Goal: Check status: Check status

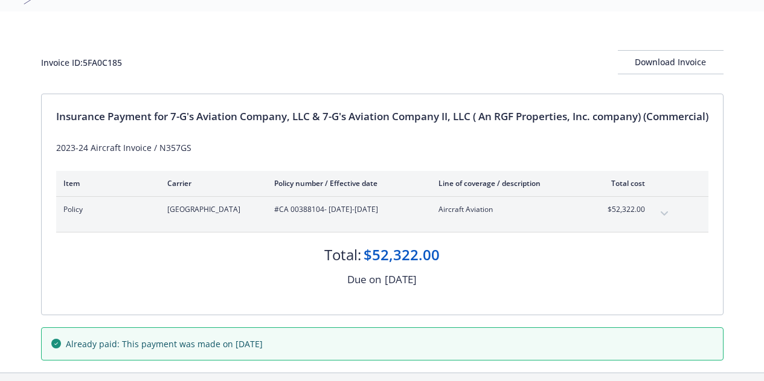
scroll to position [106, 0]
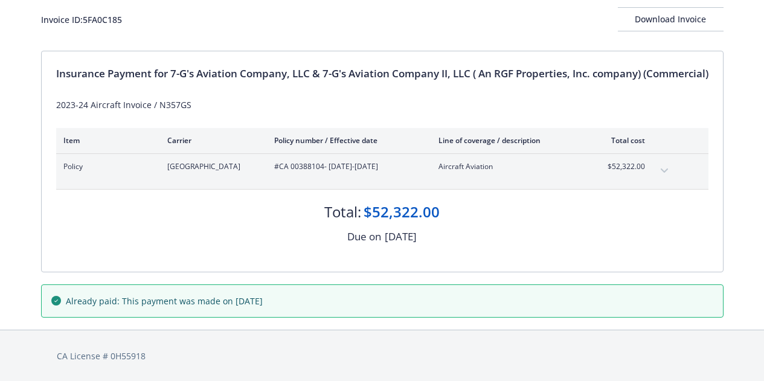
click at [662, 169] on icon "expand content" at bounding box center [663, 171] width 7 height 4
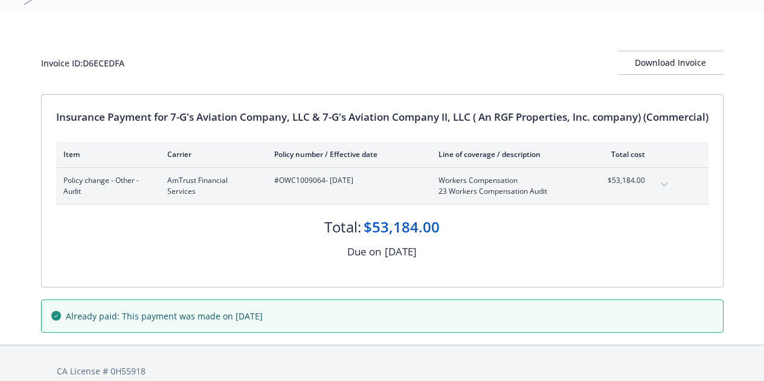
scroll to position [78, 0]
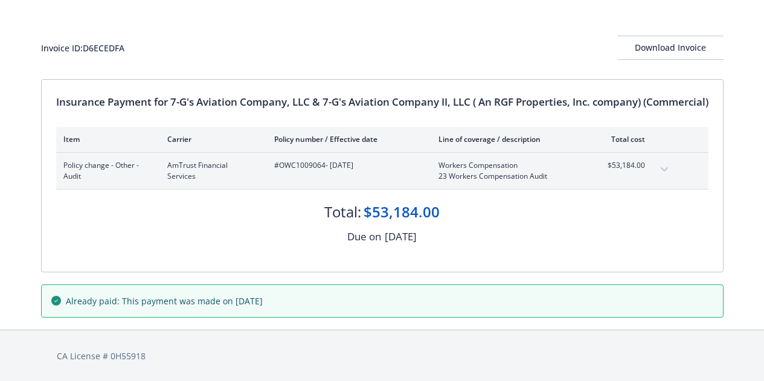
drag, startPoint x: 660, startPoint y: 168, endPoint x: 648, endPoint y: 172, distance: 12.0
click at [661, 168] on icon "expand content" at bounding box center [664, 169] width 7 height 5
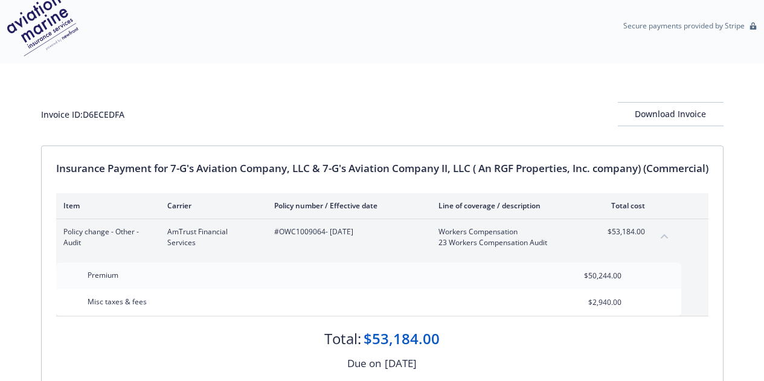
scroll to position [0, 0]
